Goal: Task Accomplishment & Management: Use online tool/utility

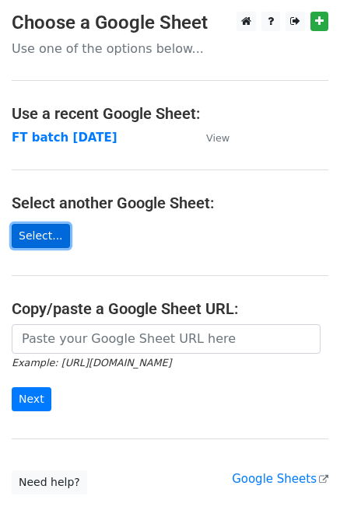
click at [47, 232] on link "Select..." at bounding box center [41, 236] width 58 height 24
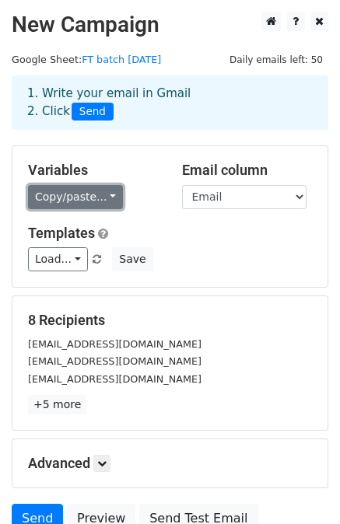
click at [81, 197] on link "Copy/paste..." at bounding box center [75, 197] width 95 height 24
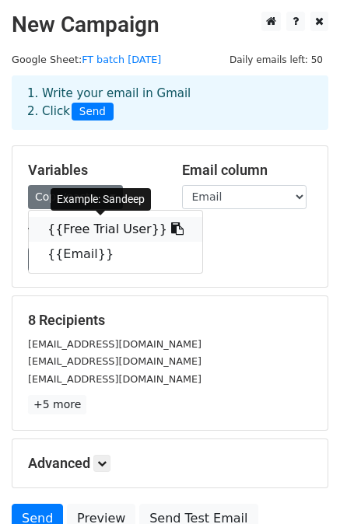
click at [87, 219] on link "{{Free Trial User}}" at bounding box center [115, 229] width 173 height 25
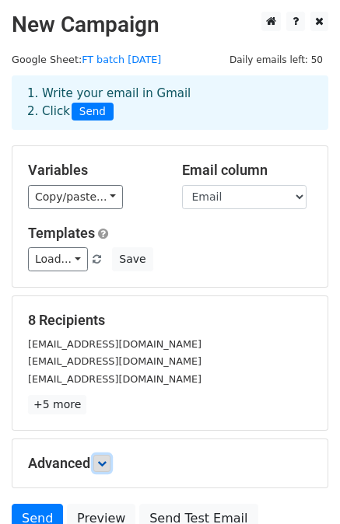
click at [106, 463] on icon at bounding box center [101, 462] width 9 height 9
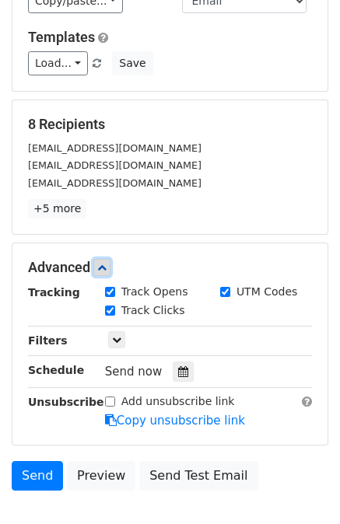
scroll to position [199, 0]
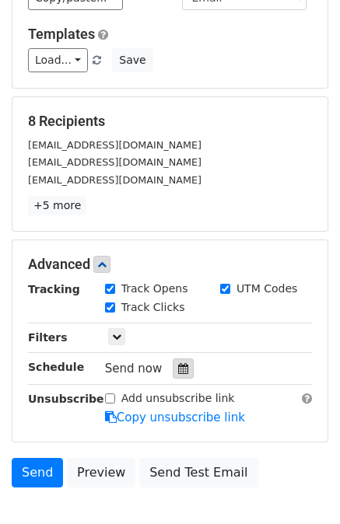
click at [178, 368] on icon at bounding box center [183, 368] width 10 height 11
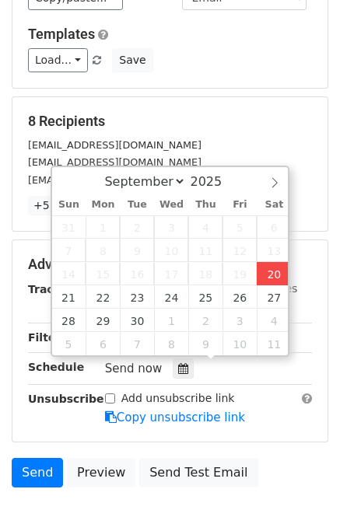
type input "[DATE] 16:28"
type input "04"
type input "28"
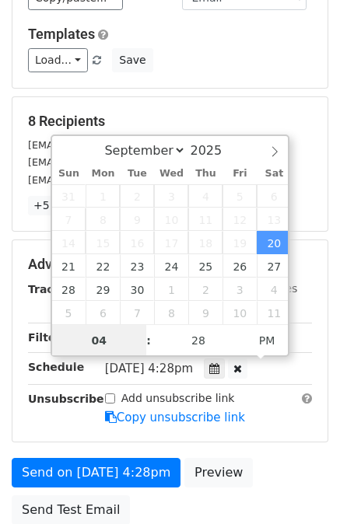
scroll to position [0, 0]
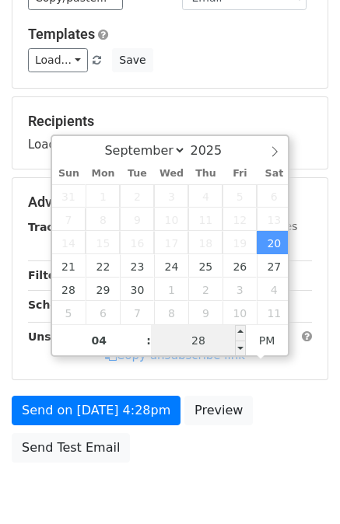
click at [204, 345] on input "28" at bounding box center [198, 340] width 95 height 31
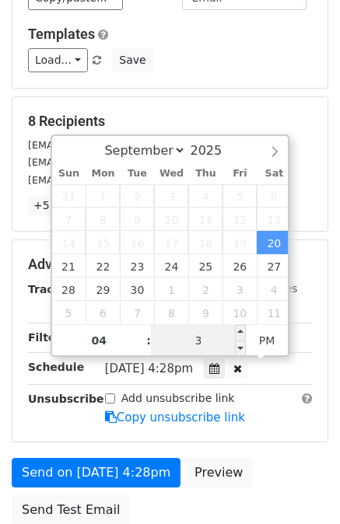
type input "30"
type input "[DATE] 16:30"
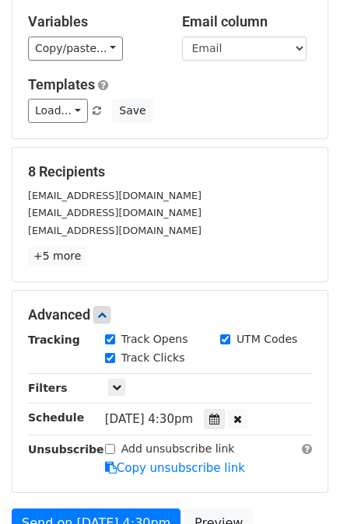
scroll to position [328, 0]
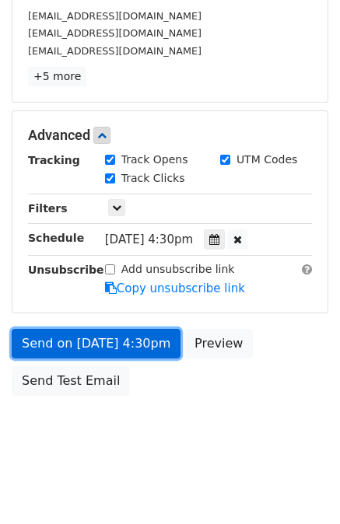
click at [99, 337] on link "Send on [DATE] 4:30pm" at bounding box center [96, 344] width 169 height 30
